Goal: Information Seeking & Learning: Check status

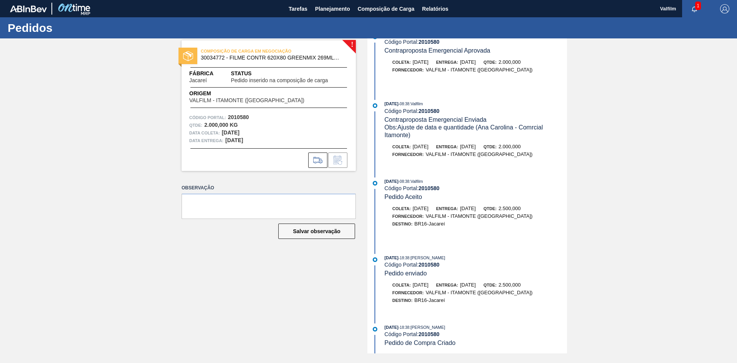
scroll to position [82, 0]
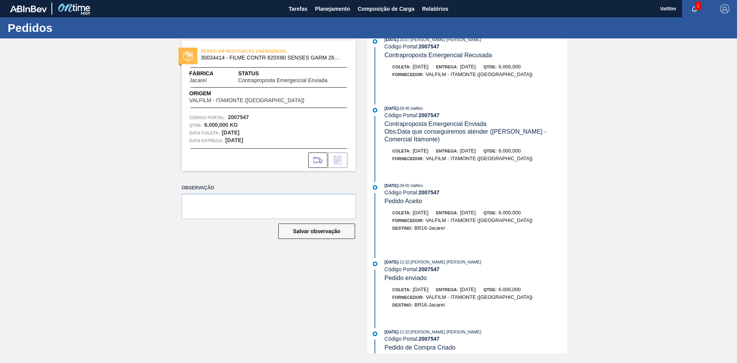
scroll to position [236, 0]
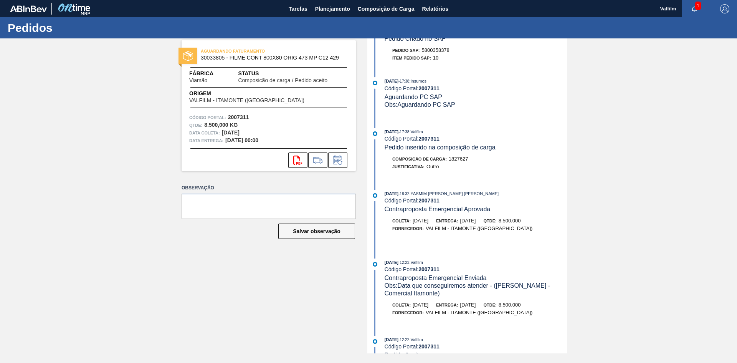
scroll to position [77, 0]
